Goal: Task Accomplishment & Management: Manage account settings

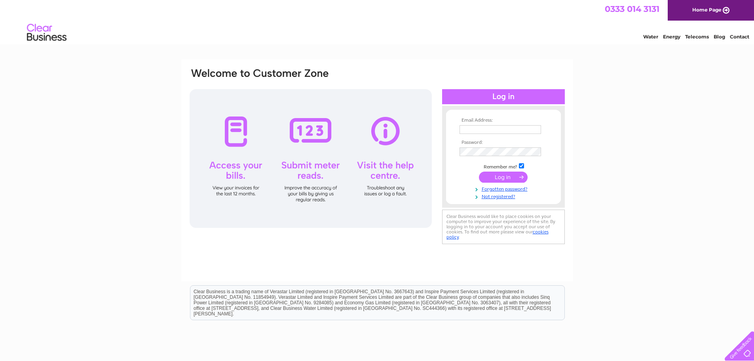
type input "margaret.pattie@conservatoryconvs.co.uk"
click at [488, 175] on input "submit" at bounding box center [503, 176] width 49 height 11
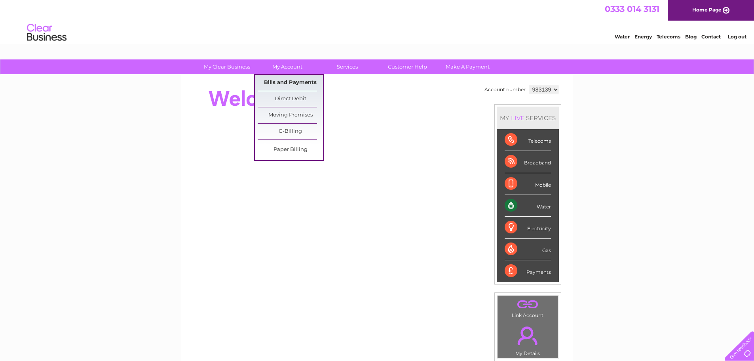
click at [288, 82] on link "Bills and Payments" at bounding box center [290, 83] width 65 height 16
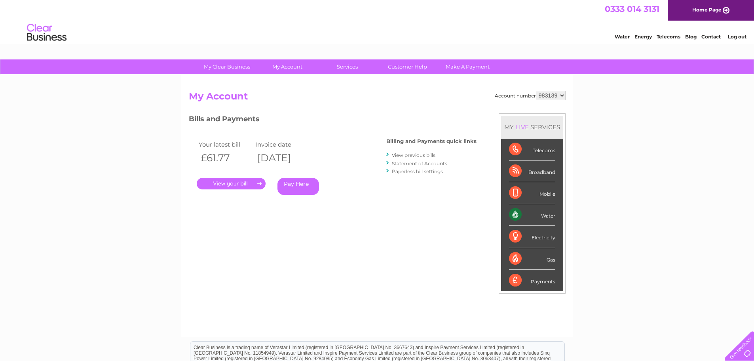
click at [237, 182] on link "." at bounding box center [231, 183] width 69 height 11
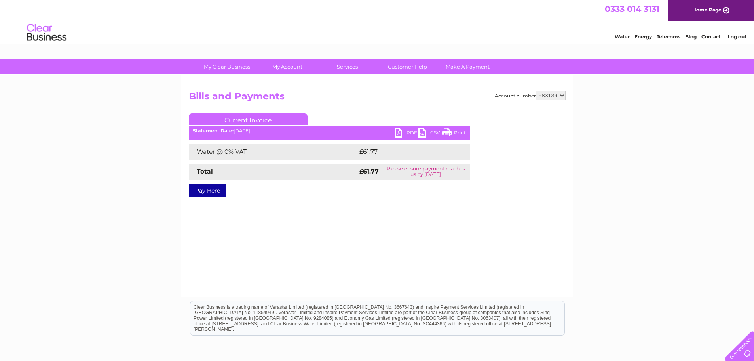
click at [406, 133] on link "PDF" at bounding box center [407, 133] width 24 height 11
